Goal: Task Accomplishment & Management: Use online tool/utility

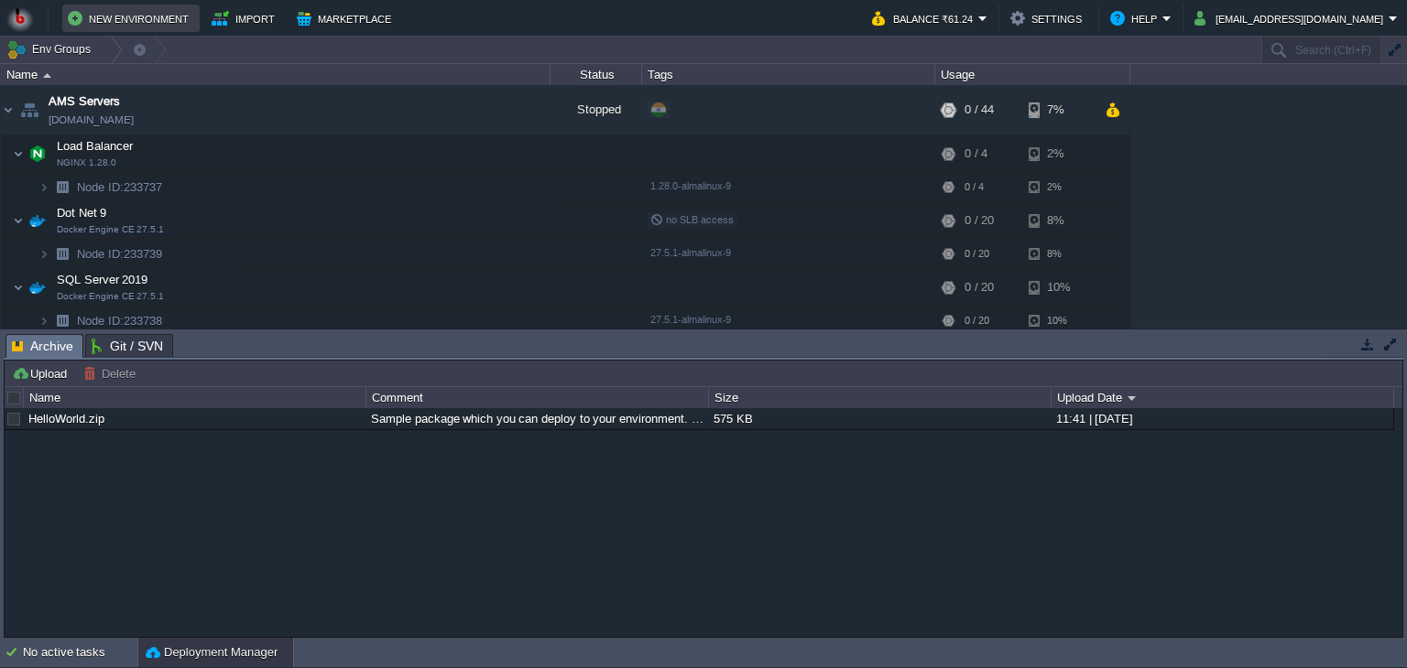
click at [92, 14] on button "New Environment" at bounding box center [131, 18] width 126 height 22
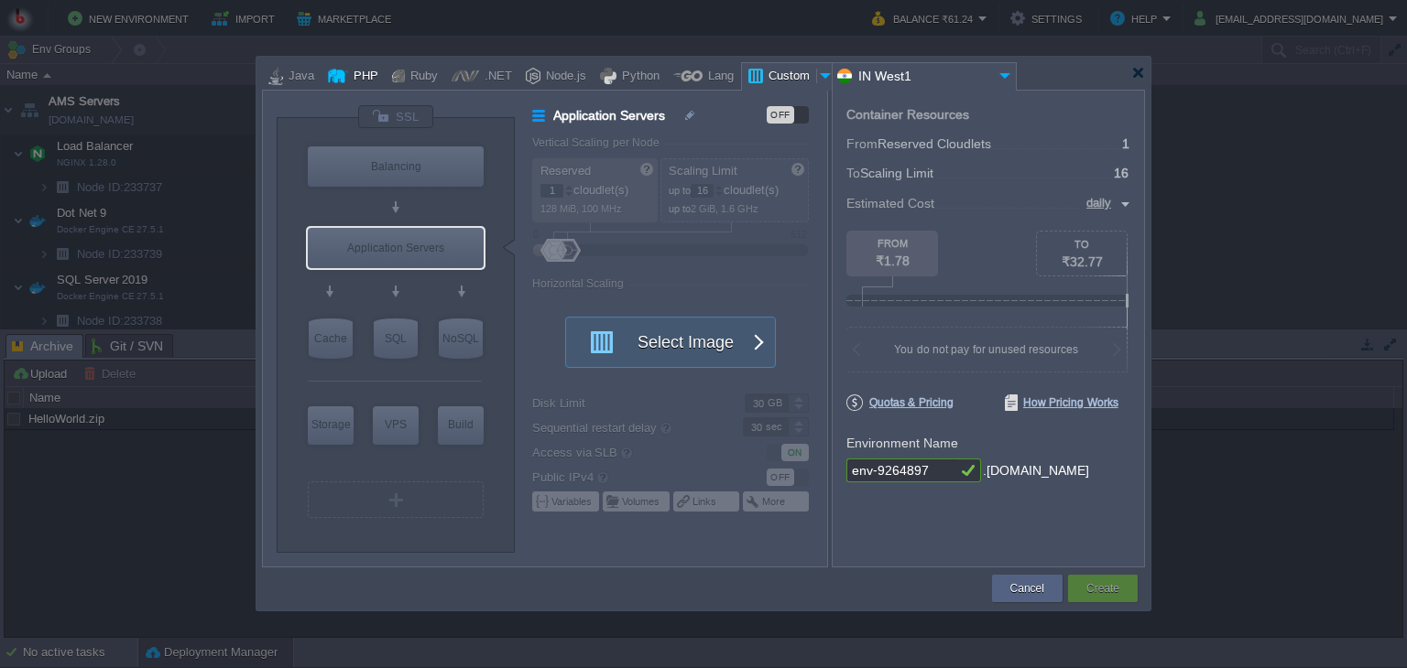
click at [342, 76] on div at bounding box center [338, 75] width 20 height 27
type input "Application Servers"
type input "4"
type input "Apache [DATE]"
type input "PHP [DATE]"
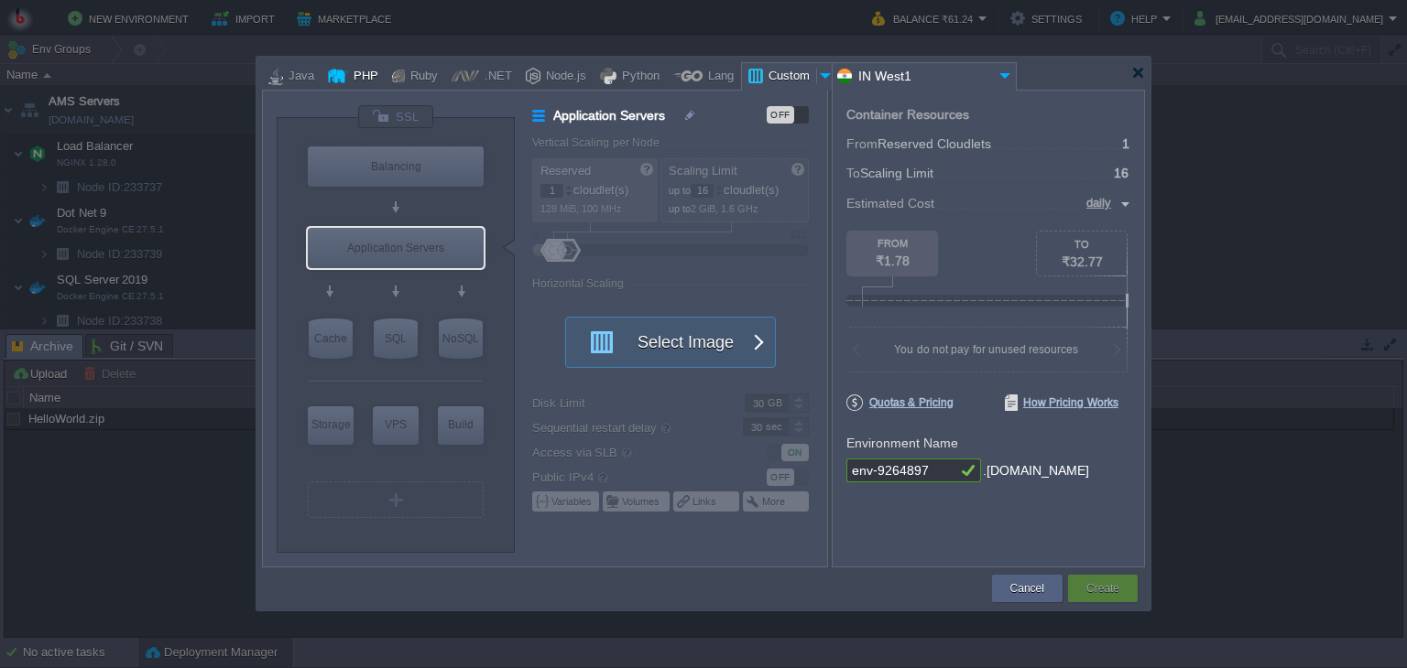
type input "Stateful"
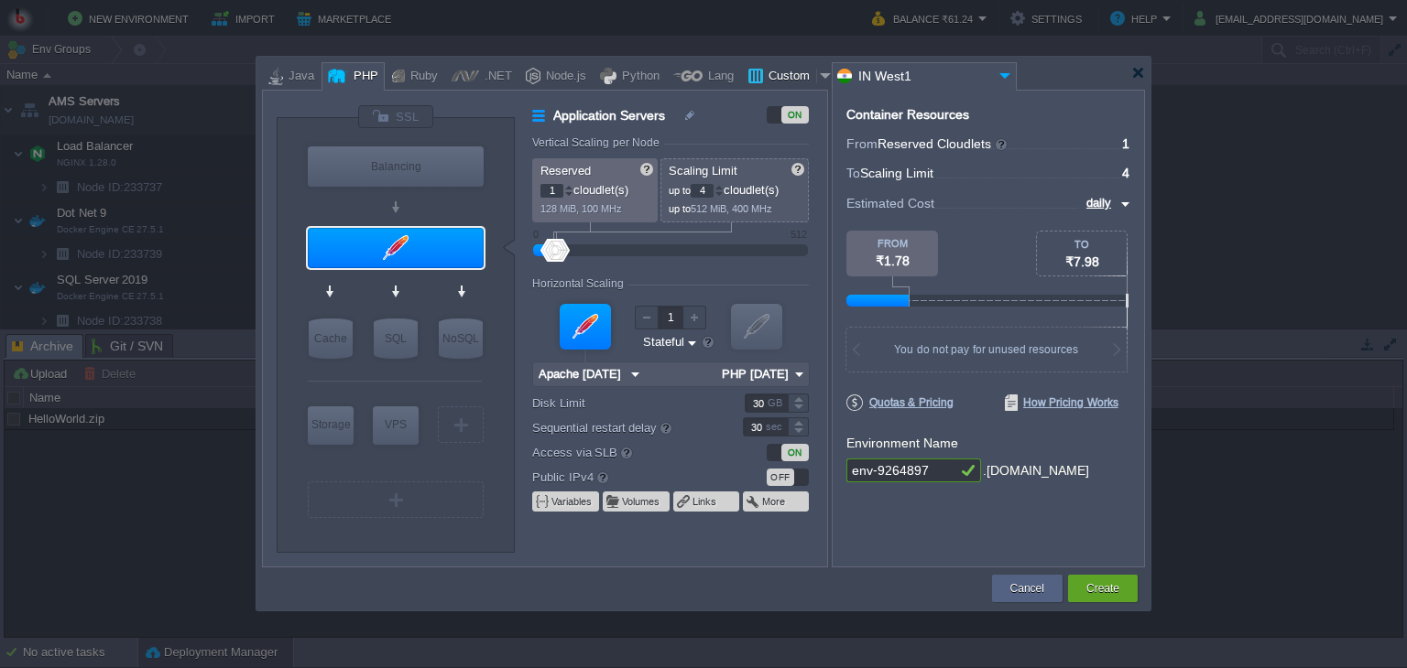
click at [763, 82] on div "Custom" at bounding box center [789, 76] width 53 height 27
type input "Application Servers"
type input "16"
type input "Docker Image"
type input "Stateless"
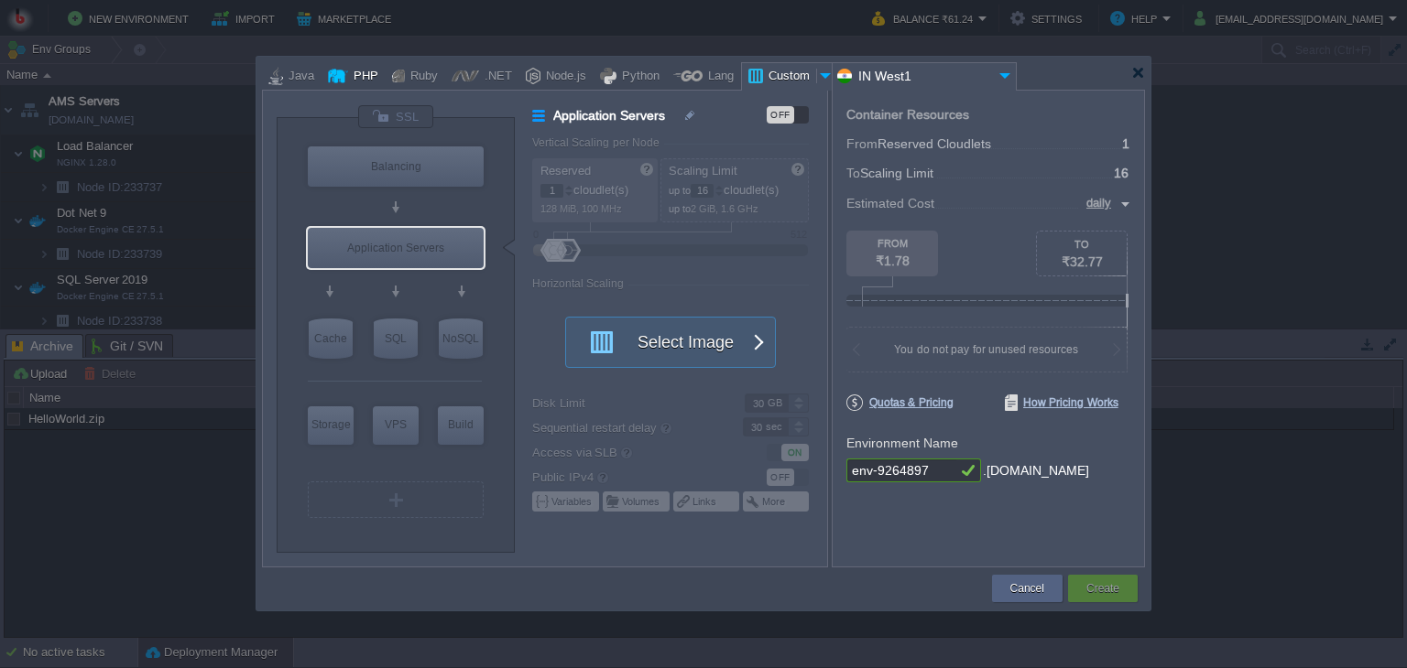
click at [364, 75] on div "PHP" at bounding box center [363, 76] width 30 height 27
type input "Application Servers"
type input "4"
type input "Apache [DATE]"
type input "PHP [DATE]"
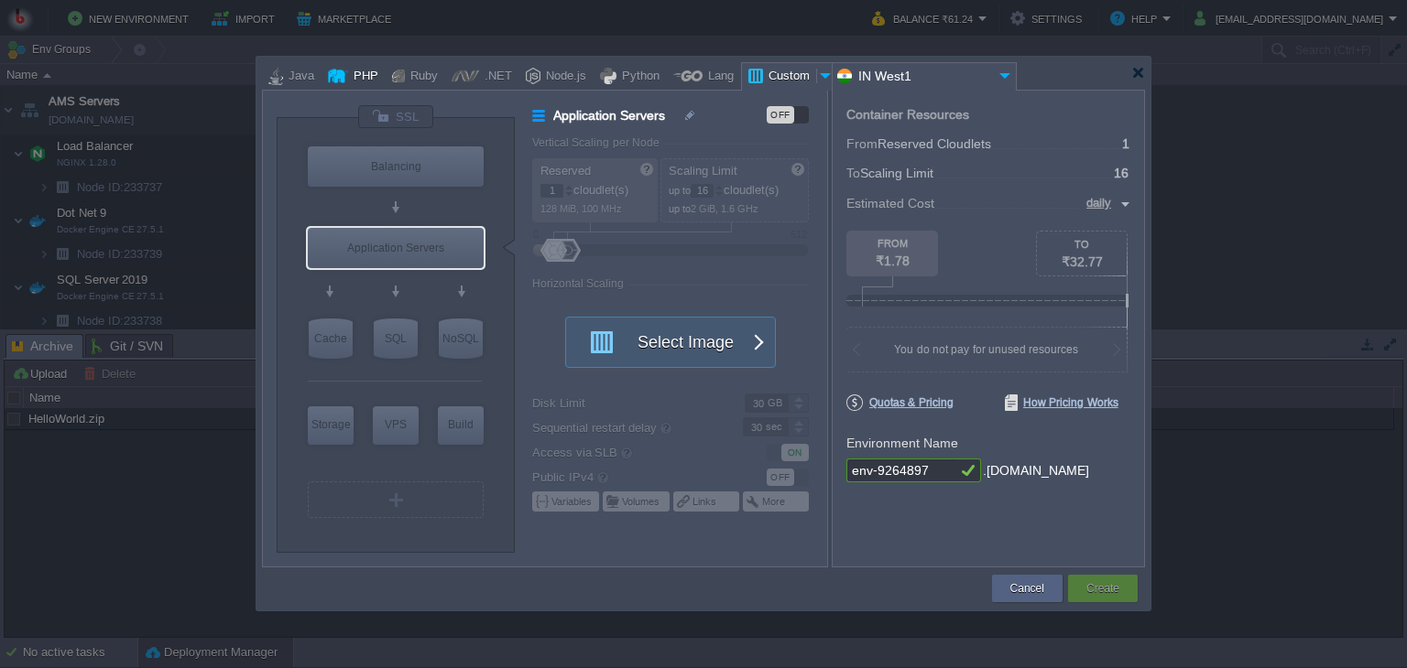
type input "Stateful"
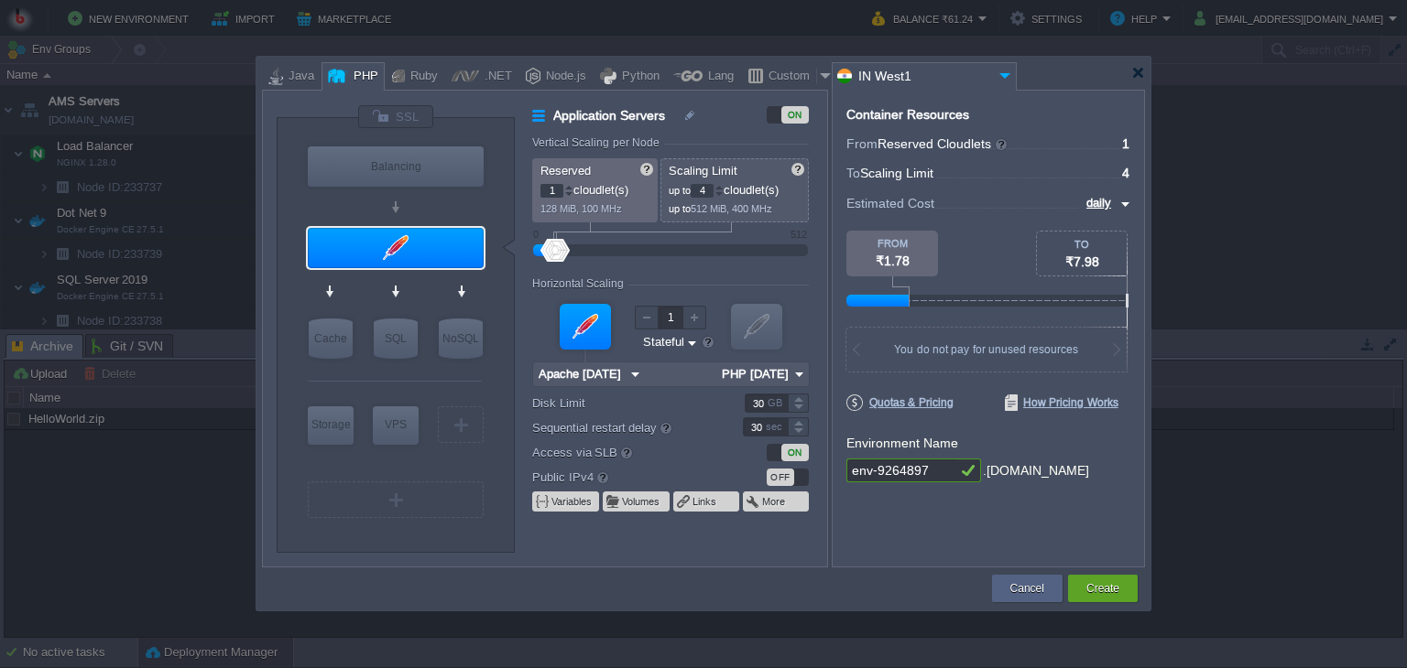
click at [636, 375] on img at bounding box center [634, 375] width 19 height 24
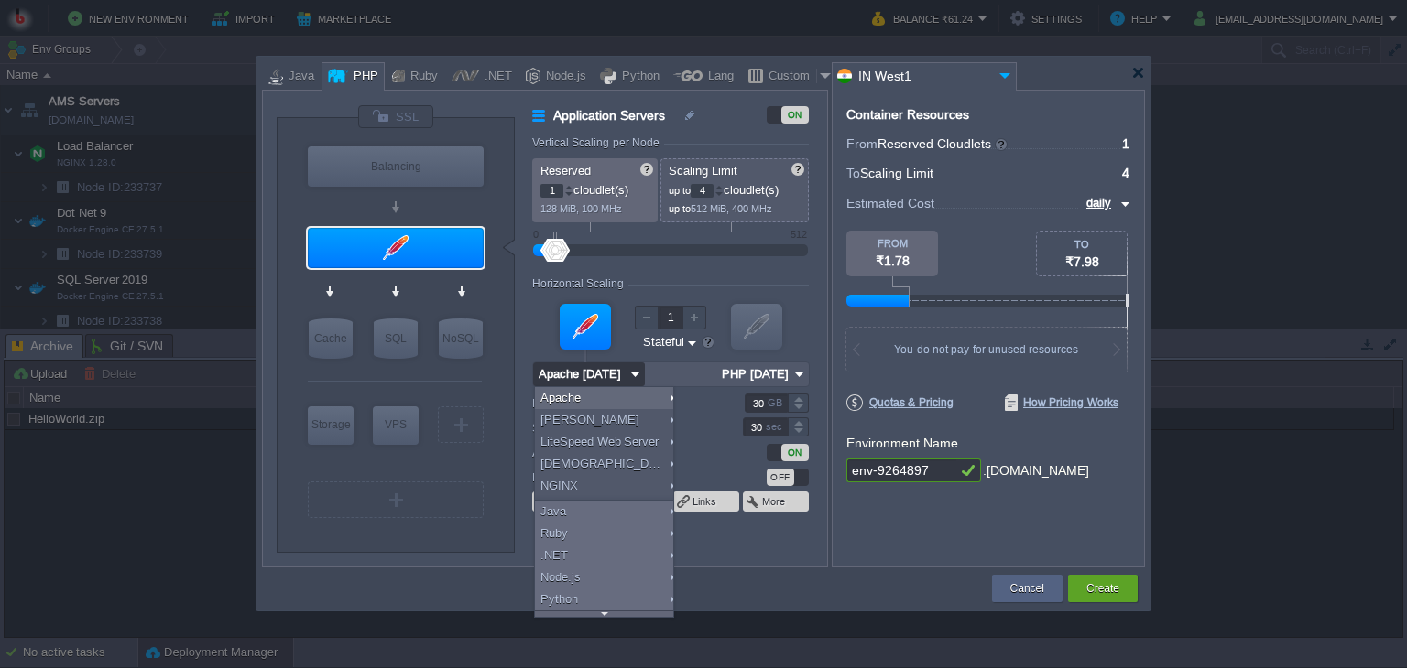
click at [636, 375] on img at bounding box center [634, 375] width 19 height 24
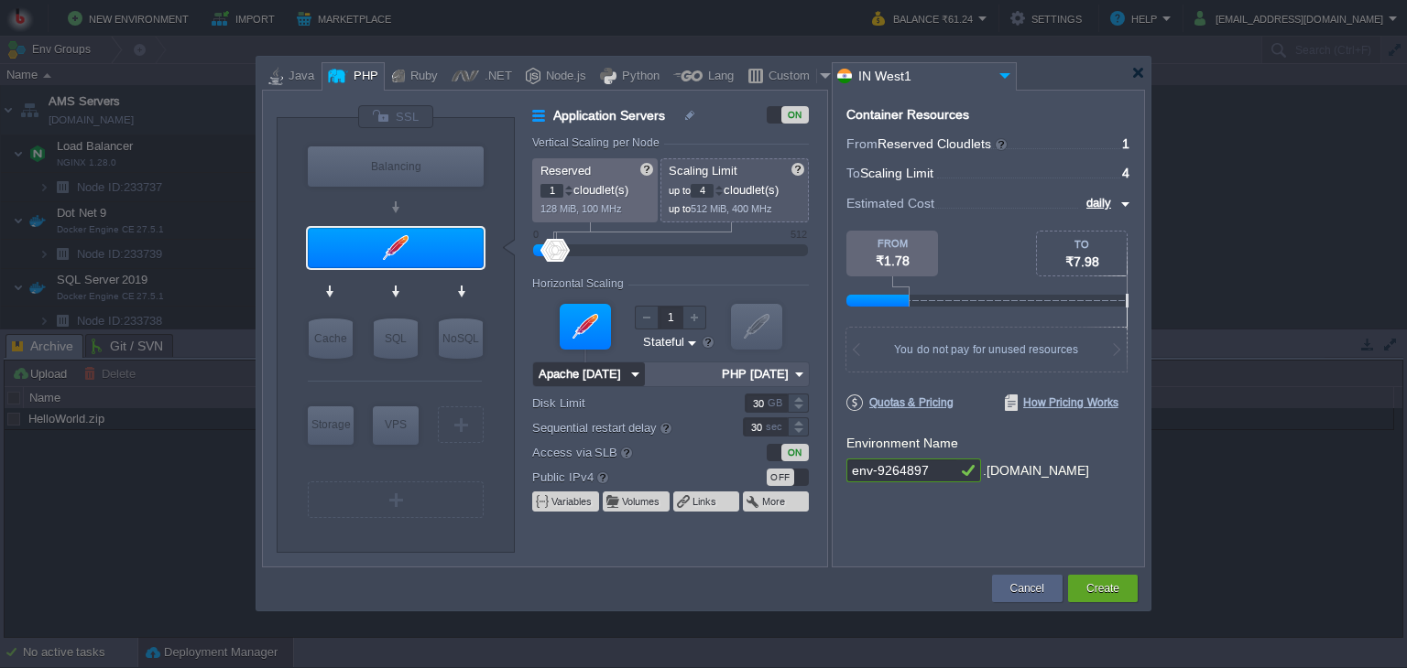
click at [1123, 200] on img at bounding box center [1122, 204] width 15 height 22
click at [1103, 217] on div "monthly" at bounding box center [1098, 225] width 62 height 22
click at [1121, 203] on img at bounding box center [1122, 204] width 15 height 22
click at [1086, 240] on div "daily" at bounding box center [1094, 247] width 69 height 22
type input "daily"
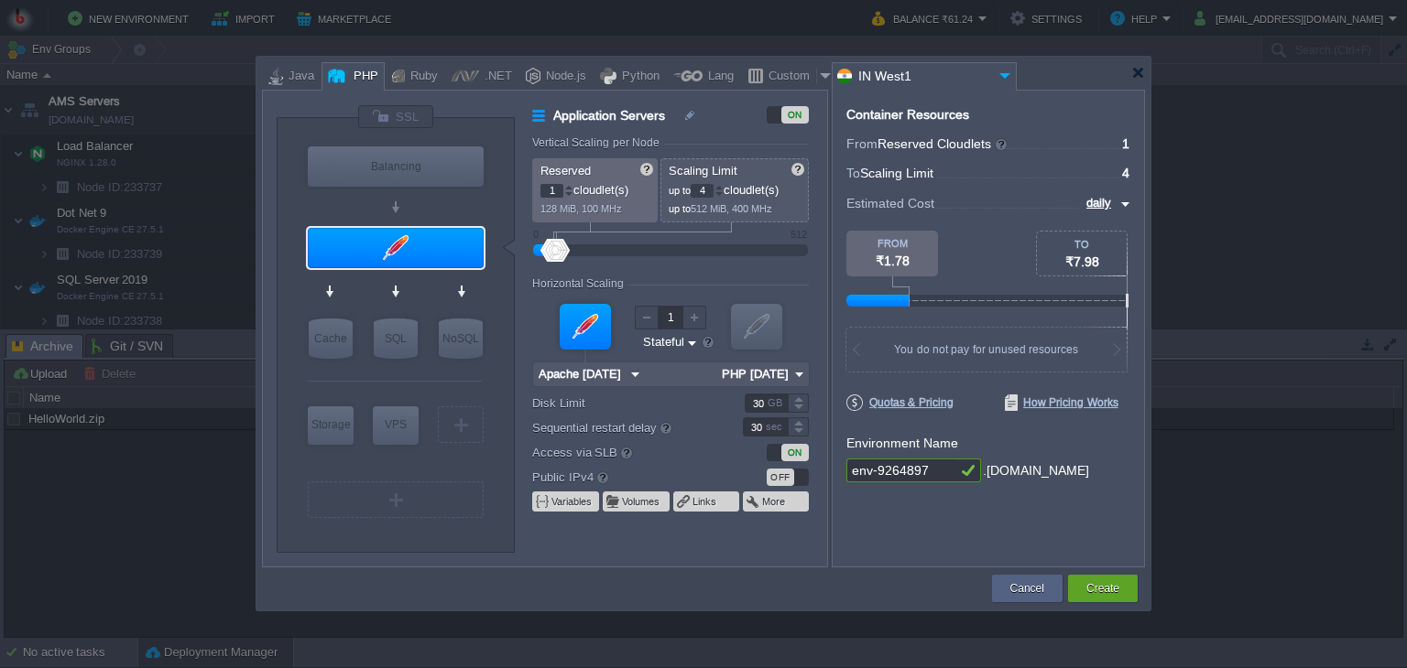
click at [1122, 202] on img at bounding box center [1122, 204] width 15 height 22
click at [1044, 195] on span at bounding box center [1005, 201] width 145 height 16
click at [799, 406] on div at bounding box center [798, 408] width 21 height 9
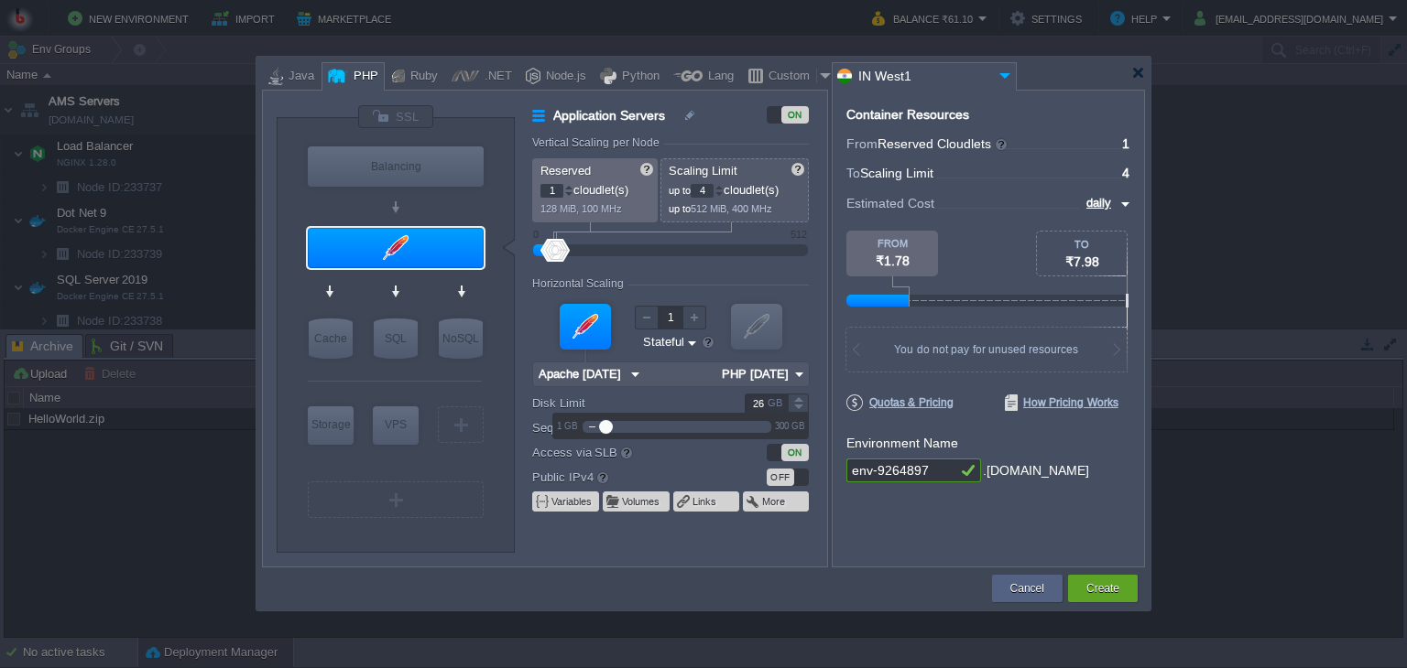
click at [799, 406] on div at bounding box center [798, 408] width 21 height 9
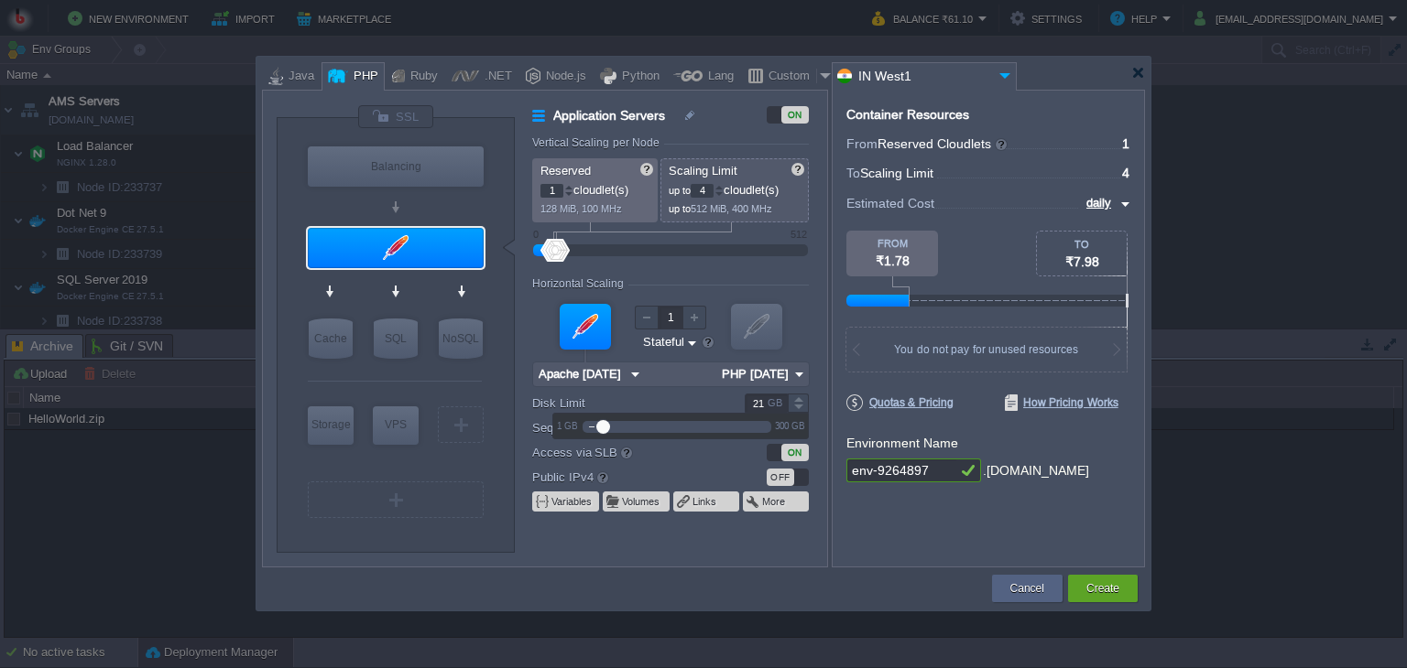
click at [799, 406] on div at bounding box center [798, 408] width 21 height 9
click at [799, 400] on div at bounding box center [798, 398] width 21 height 9
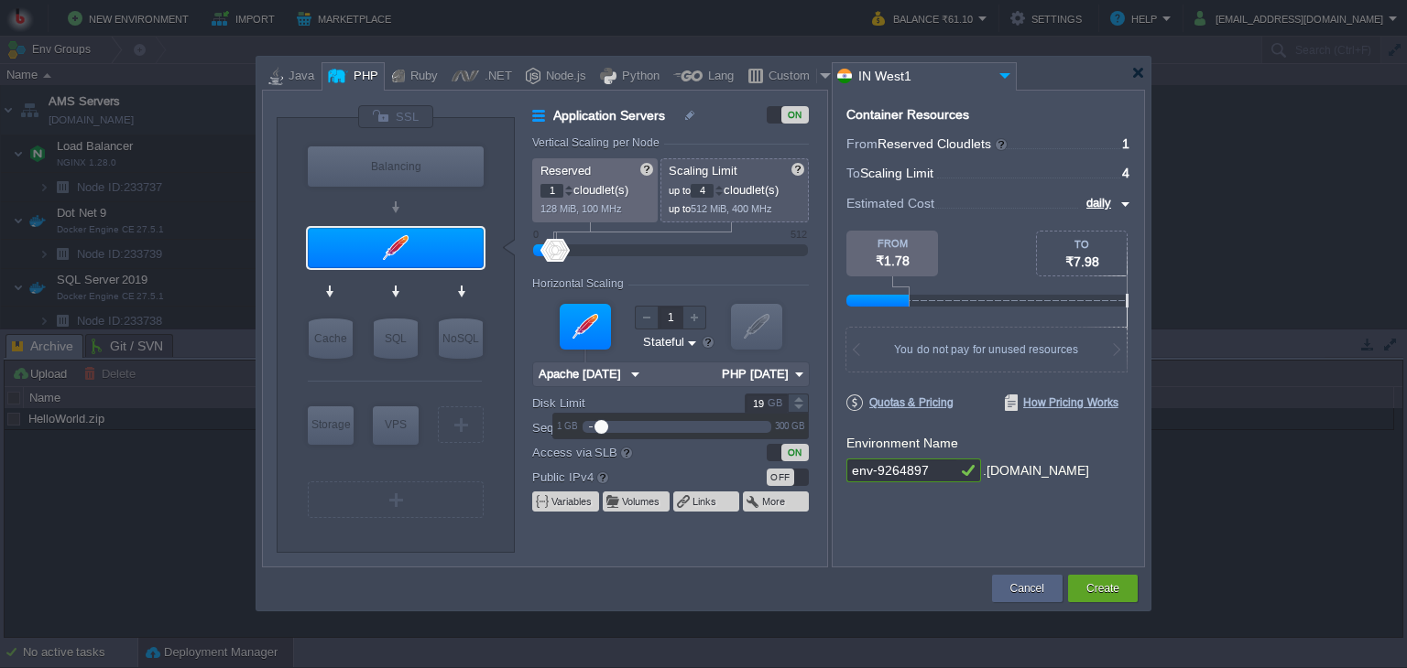
type input "20"
click at [799, 400] on div at bounding box center [798, 398] width 21 height 9
click at [676, 391] on div at bounding box center [670, 392] width 277 height 3
click at [799, 429] on div at bounding box center [798, 432] width 21 height 9
type input "30"
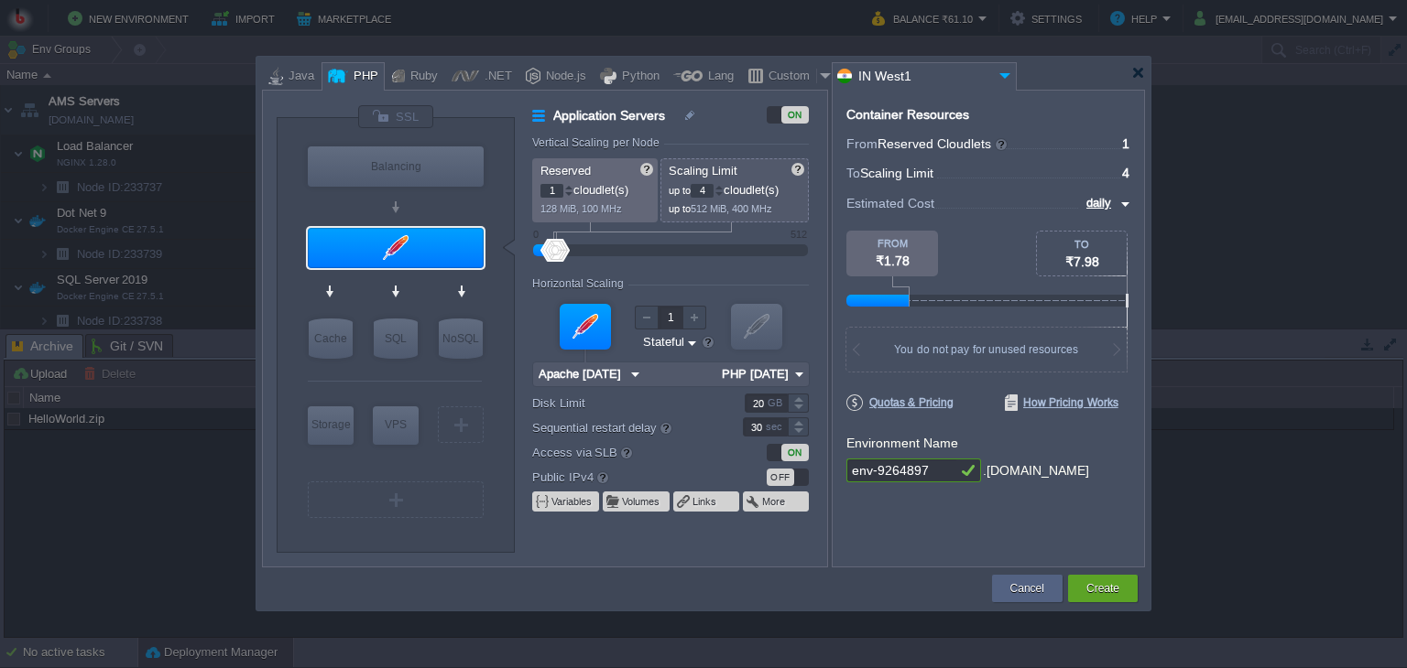
click at [799, 426] on div at bounding box center [798, 422] width 21 height 9
click at [797, 396] on div at bounding box center [798, 398] width 21 height 9
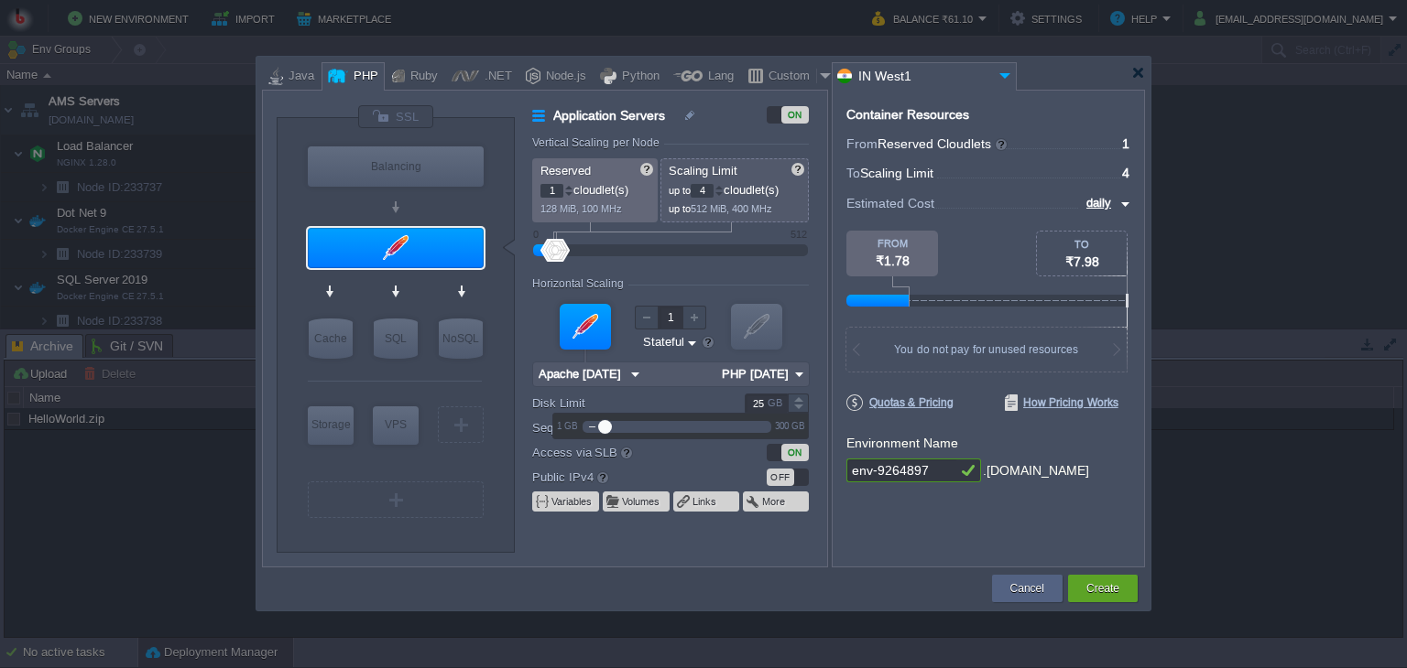
click at [797, 396] on div at bounding box center [798, 398] width 21 height 9
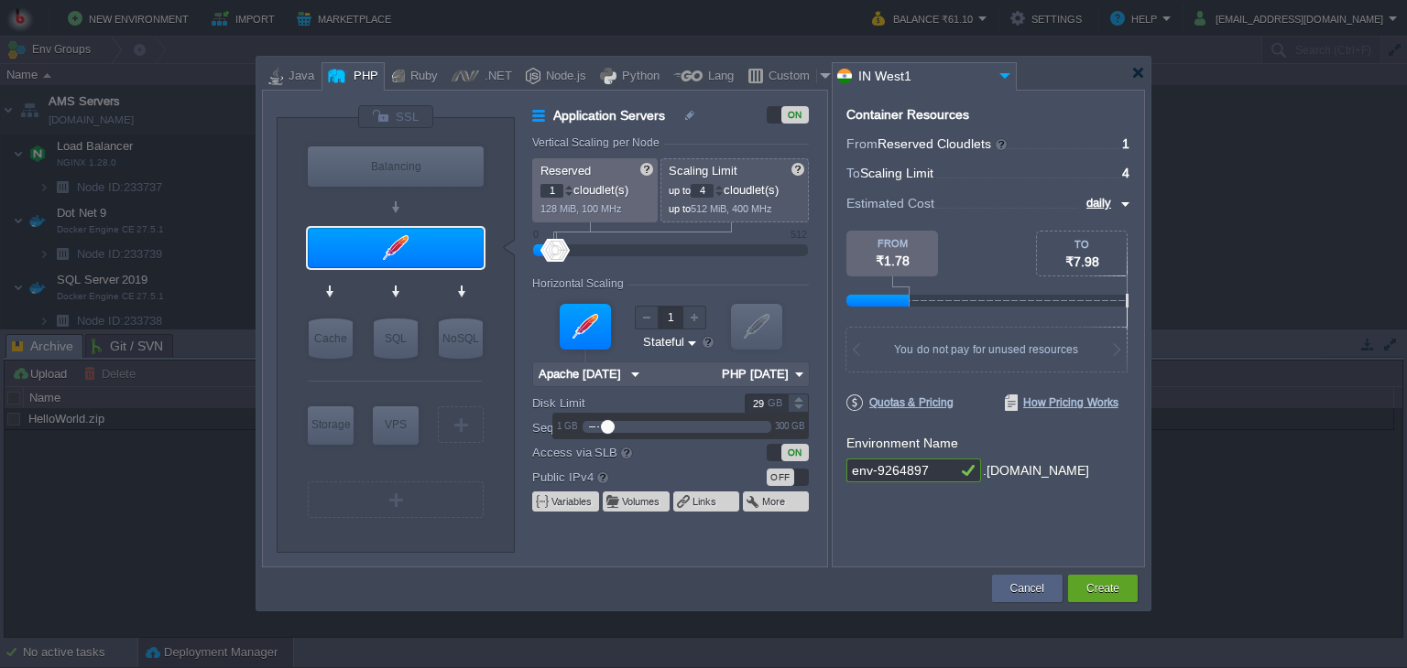
type input "30"
click at [797, 396] on div at bounding box center [798, 398] width 21 height 9
click at [828, 520] on div at bounding box center [830, 329] width 4 height 478
click at [1141, 71] on div at bounding box center [1138, 73] width 14 height 14
